Goal: Use online tool/utility: Use online tool/utility

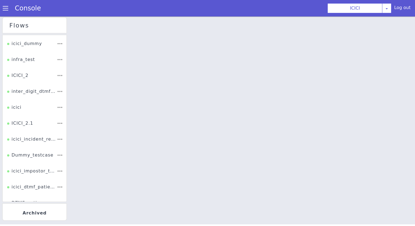
scroll to position [47, 0]
click at [7, 9] on span at bounding box center [5, 7] width 5 height 5
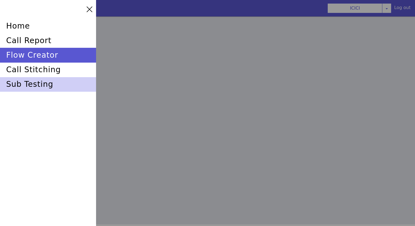
click at [32, 88] on div "sub testing" at bounding box center [48, 84] width 96 height 15
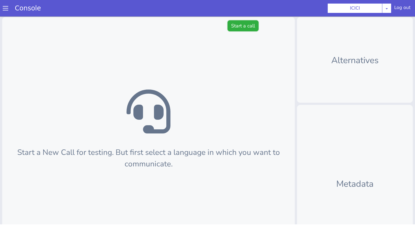
click at [257, 25] on button "Start a call" at bounding box center [243, 25] width 31 height 11
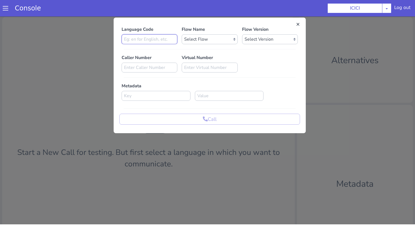
click at [154, 39] on input at bounding box center [150, 39] width 56 height 10
type input "en"
click at [196, 39] on select "Select Flow sachin_testing icici_test_import_1 icici_test icici_dummy infra_tes…" at bounding box center [210, 39] width 56 height 10
select select "b03a4faf-32c3-4c7e-b817-7f3662e43ade"
click at [254, 43] on select "Select Version 0.0.52 0.0.51 0.0.50 0.0.49 0.0.48 0.0.47 0.0.46 0.0.45 0.0.44 0…" at bounding box center [270, 39] width 56 height 10
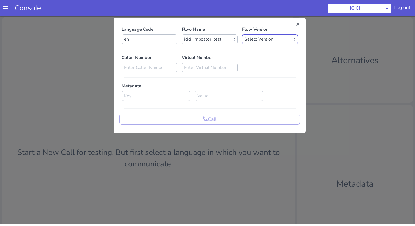
select select "0.0.52"
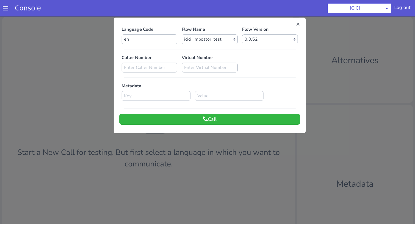
click at [242, 125] on div "Language Code en Flow Name Select Flow sachin_testing icici_test_import_1 icici…" at bounding box center [210, 75] width 192 height 110
click at [243, 121] on button "Call" at bounding box center [209, 119] width 181 height 11
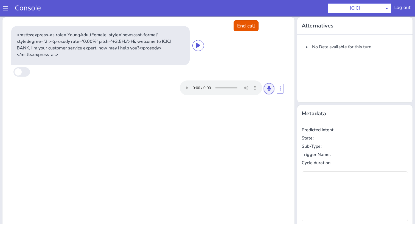
click at [270, 88] on icon at bounding box center [268, 88] width 3 height 5
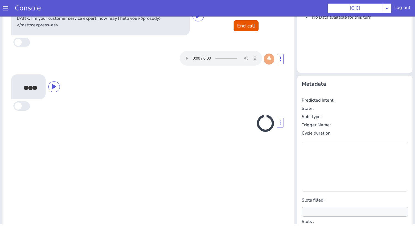
scroll to position [54, 0]
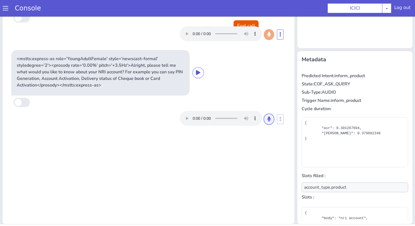
click at [272, 120] on button at bounding box center [269, 119] width 10 height 11
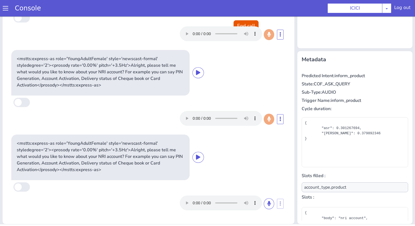
type input "null"
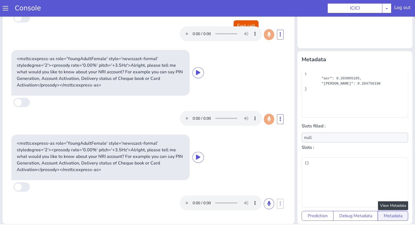
click at [389, 217] on button "Metadata" at bounding box center [393, 216] width 30 height 10
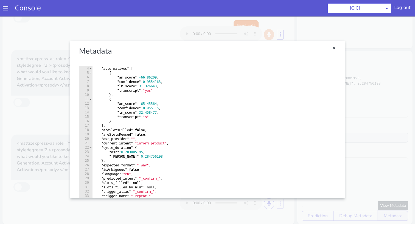
scroll to position [0, 0]
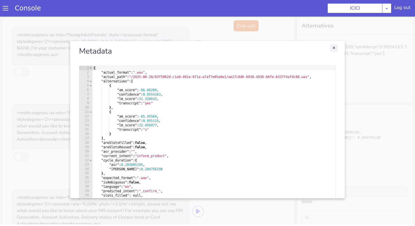
click at [333, 46] on link "Close" at bounding box center [333, 47] width 5 height 5
